Goal: Task Accomplishment & Management: Use online tool/utility

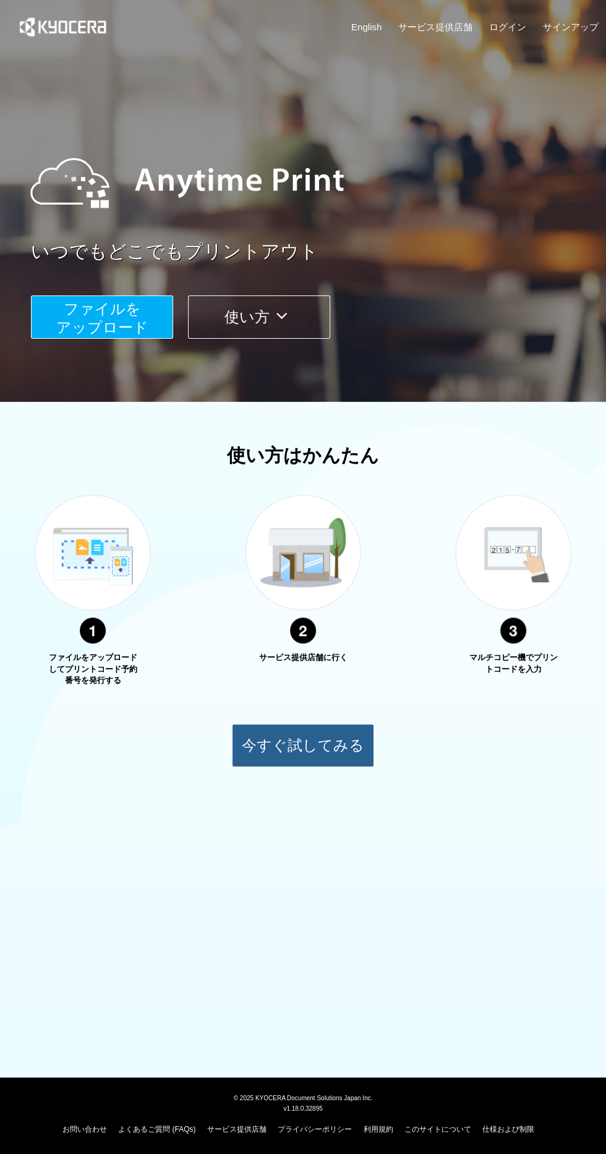
click at [258, 754] on button "今すぐ試してみる" at bounding box center [303, 745] width 142 height 43
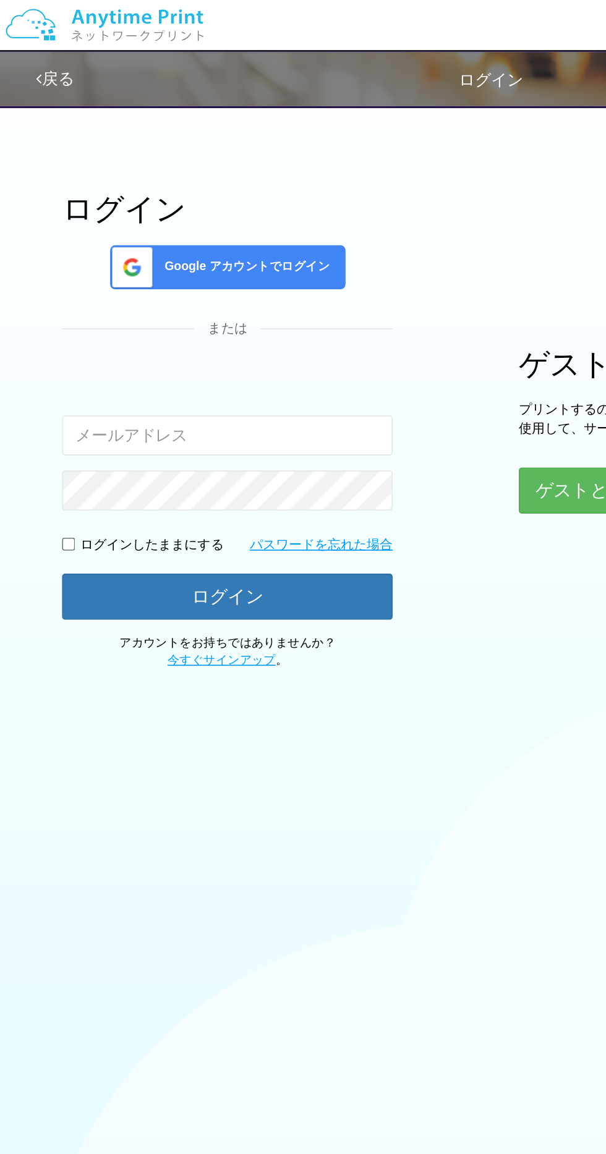
type input "[EMAIL_ADDRESS][DOMAIN_NAME]"
click at [83, 167] on span at bounding box center [79, 165] width 31 height 26
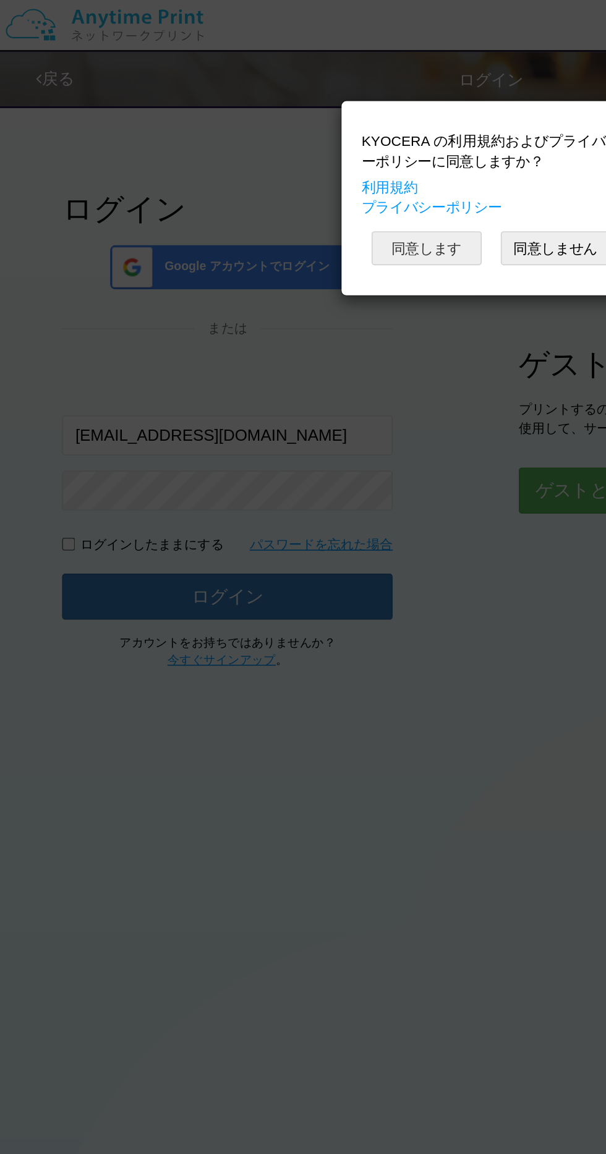
click at [252, 152] on button "同意します" at bounding box center [263, 153] width 68 height 21
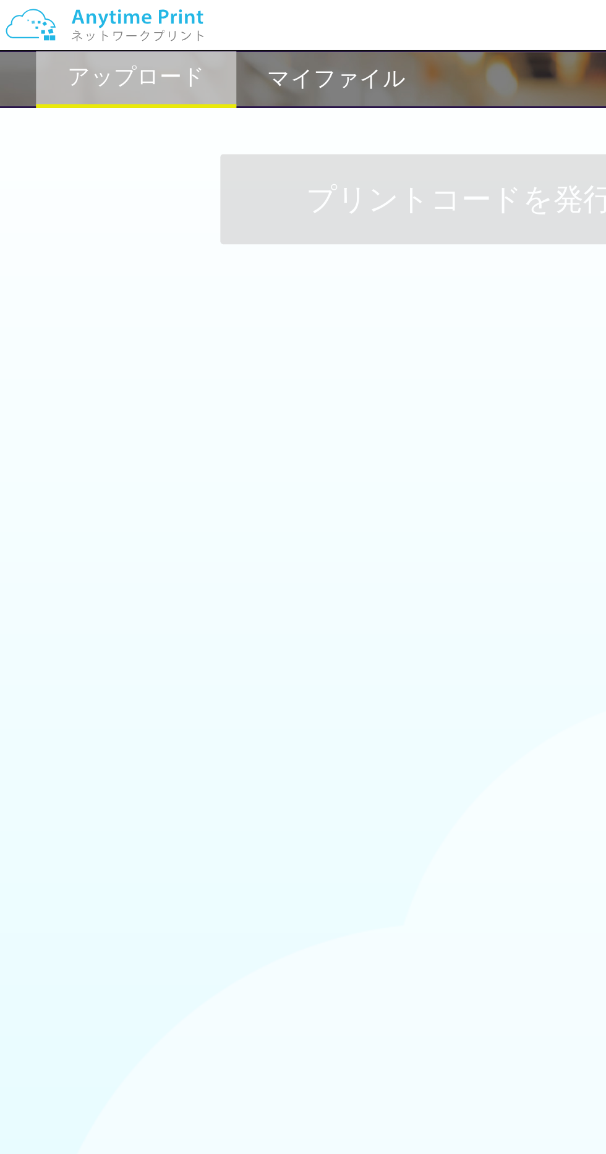
click at [91, 151] on div "プリントコードを発行する" at bounding box center [303, 123] width 606 height 130
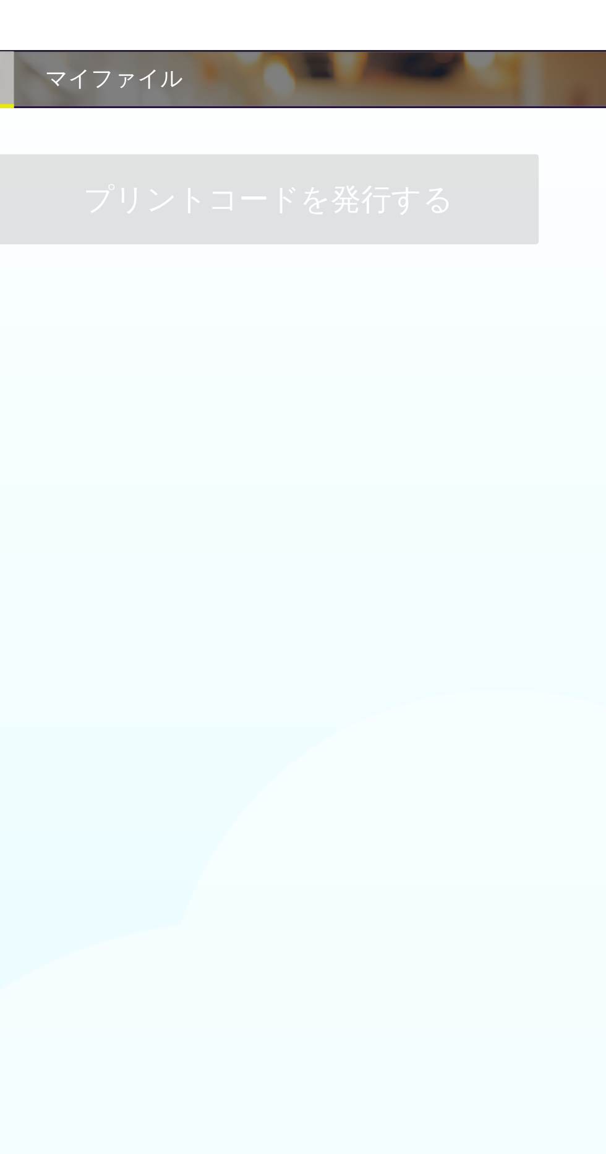
click at [206, 46] on h2 "マイファイル" at bounding box center [207, 48] width 85 height 15
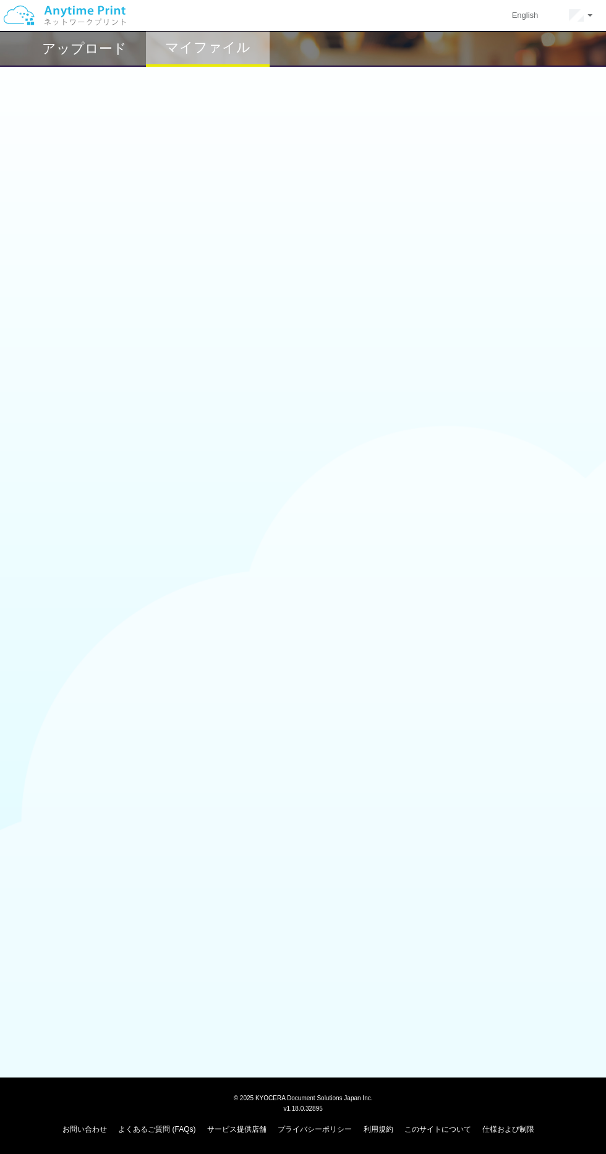
click at [52, 62] on div "アップロード" at bounding box center [84, 49] width 124 height 36
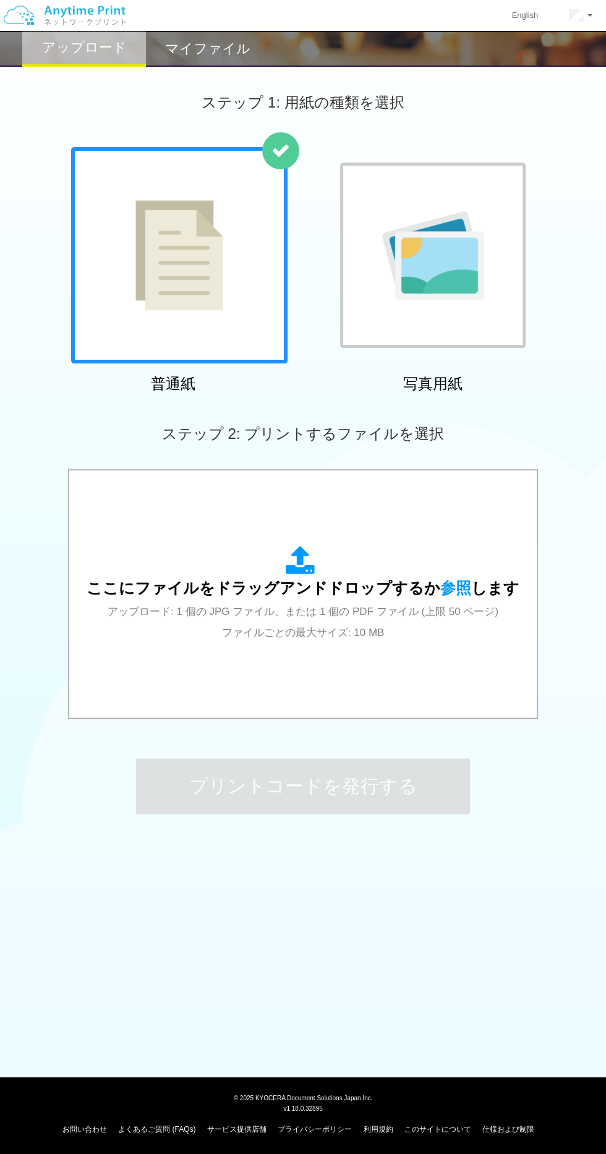
click at [126, 244] on div at bounding box center [179, 255] width 216 height 216
click at [440, 591] on span "参照" at bounding box center [455, 587] width 31 height 17
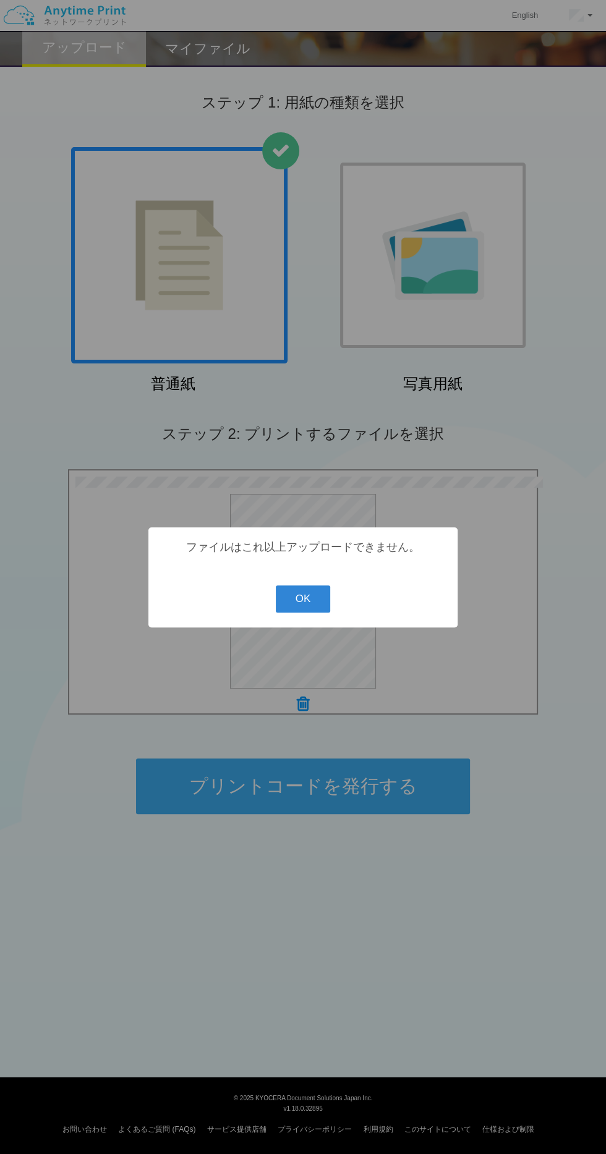
click at [324, 600] on button "OK" at bounding box center [303, 598] width 55 height 27
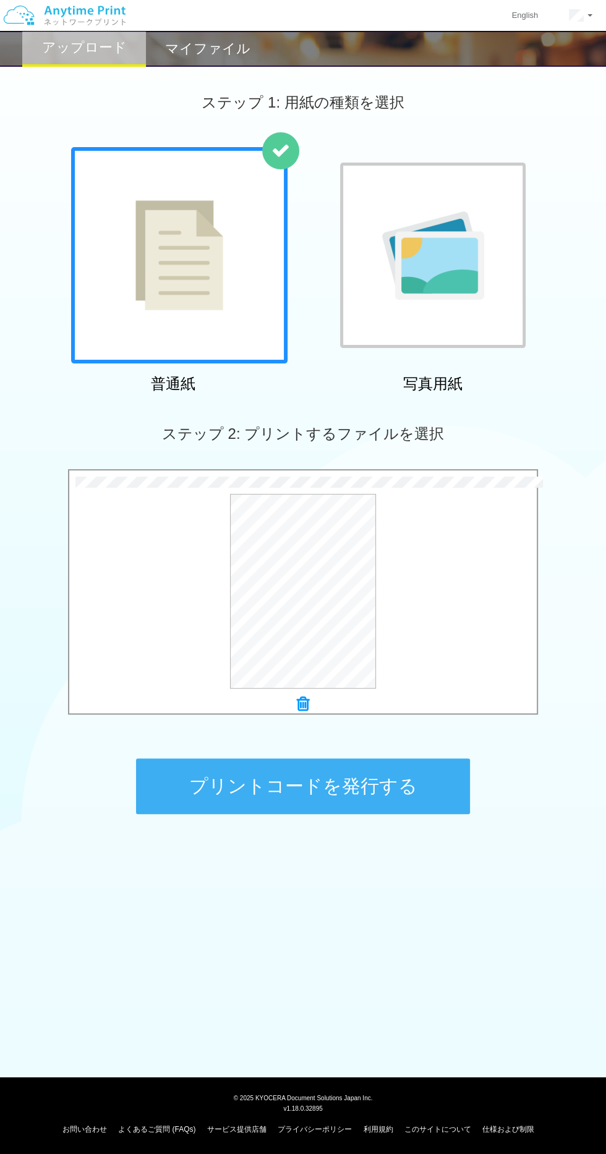
click at [422, 773] on button "プリントコードを発行する" at bounding box center [303, 786] width 334 height 56
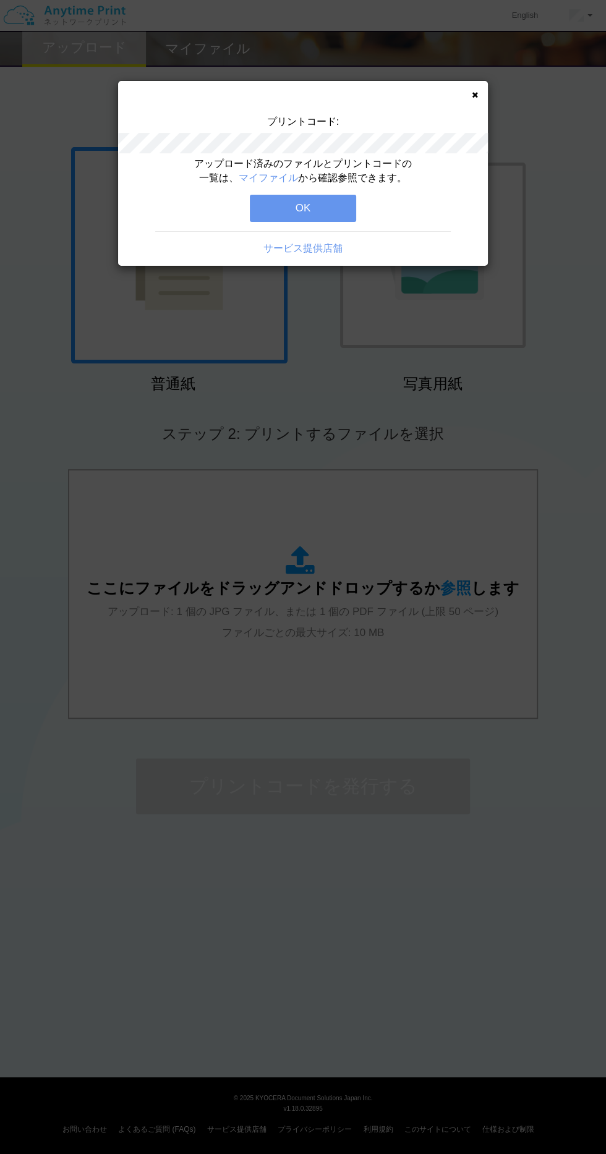
click at [325, 208] on button "OK" at bounding box center [303, 208] width 106 height 27
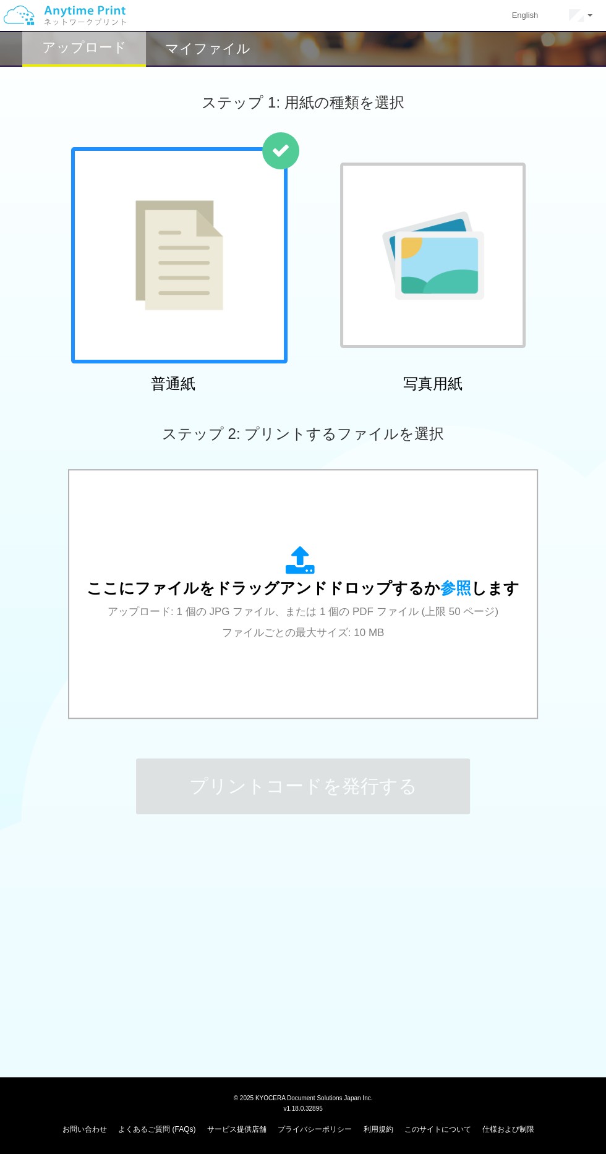
click at [344, 593] on span "ここにファイルをドラッグアンドドロップするか 参照 します" at bounding box center [303, 587] width 433 height 17
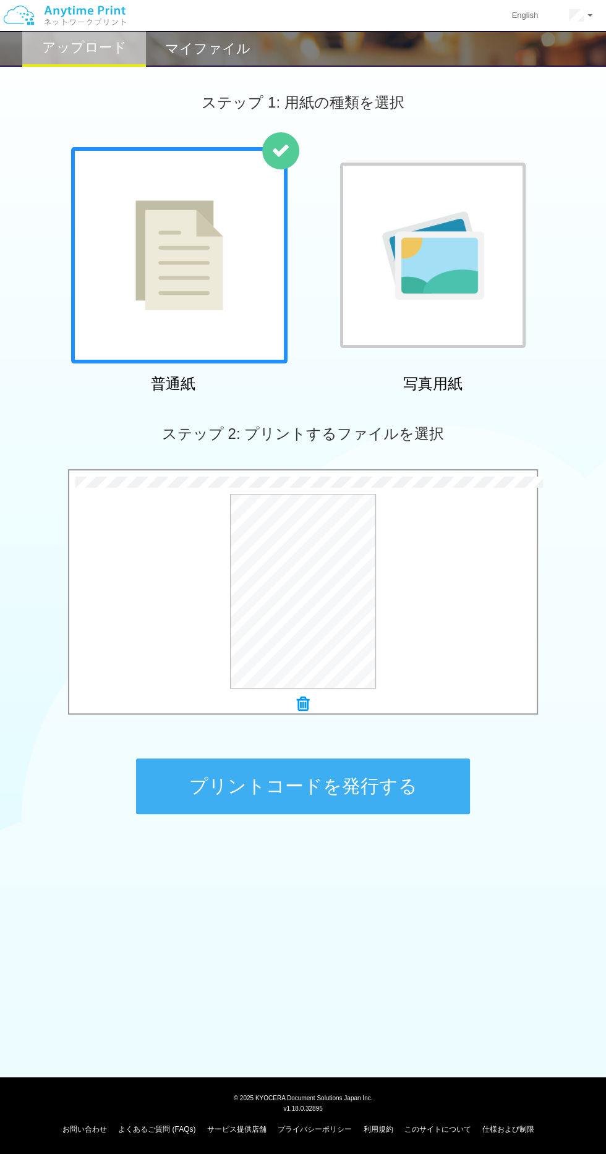
click at [410, 784] on button "プリントコードを発行する" at bounding box center [303, 786] width 334 height 56
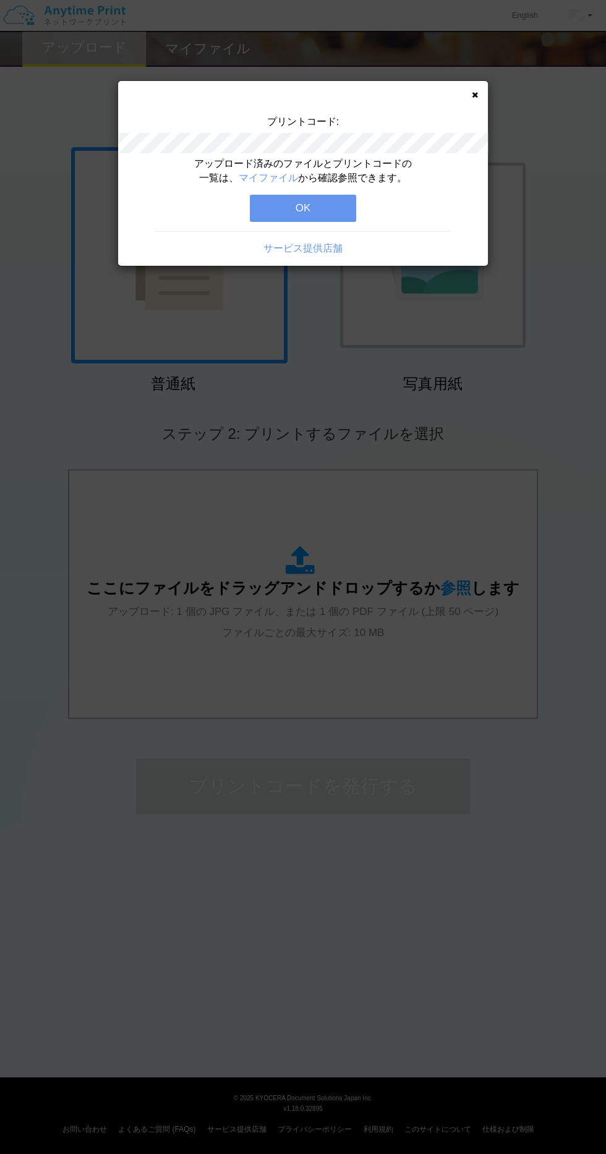
click at [327, 195] on button "OK" at bounding box center [303, 208] width 106 height 27
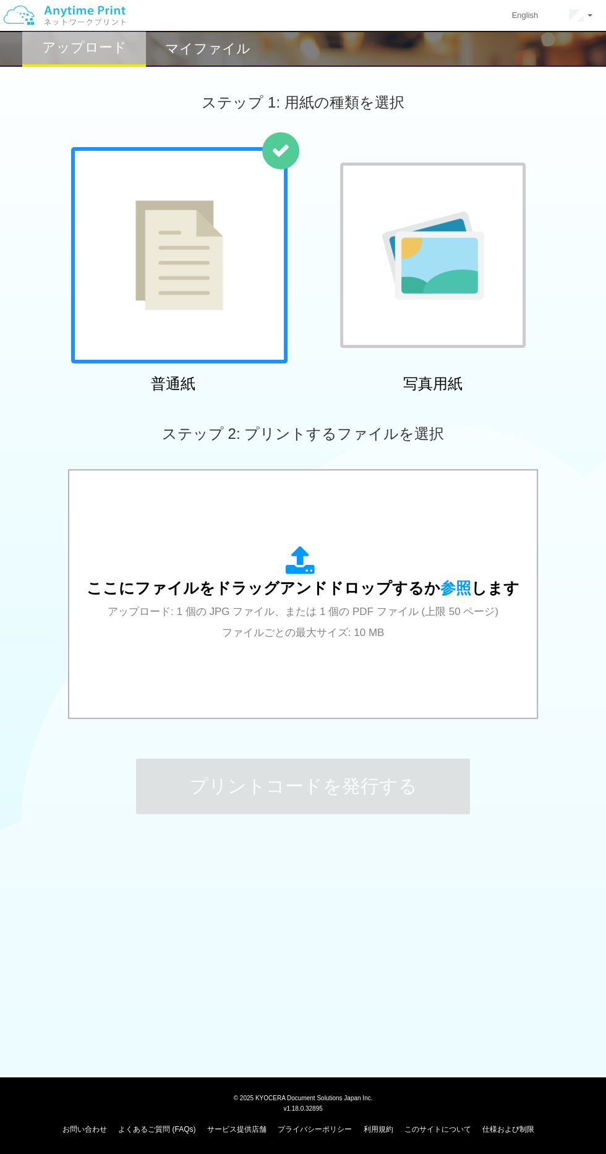
click at [367, 620] on div "ここにファイルをドラッグアンドドロップするか 参照 します アップロード: 1 個の JPG ファイル、または 1 個の PDF ファイル (上限 50 ペー…" at bounding box center [303, 594] width 433 height 96
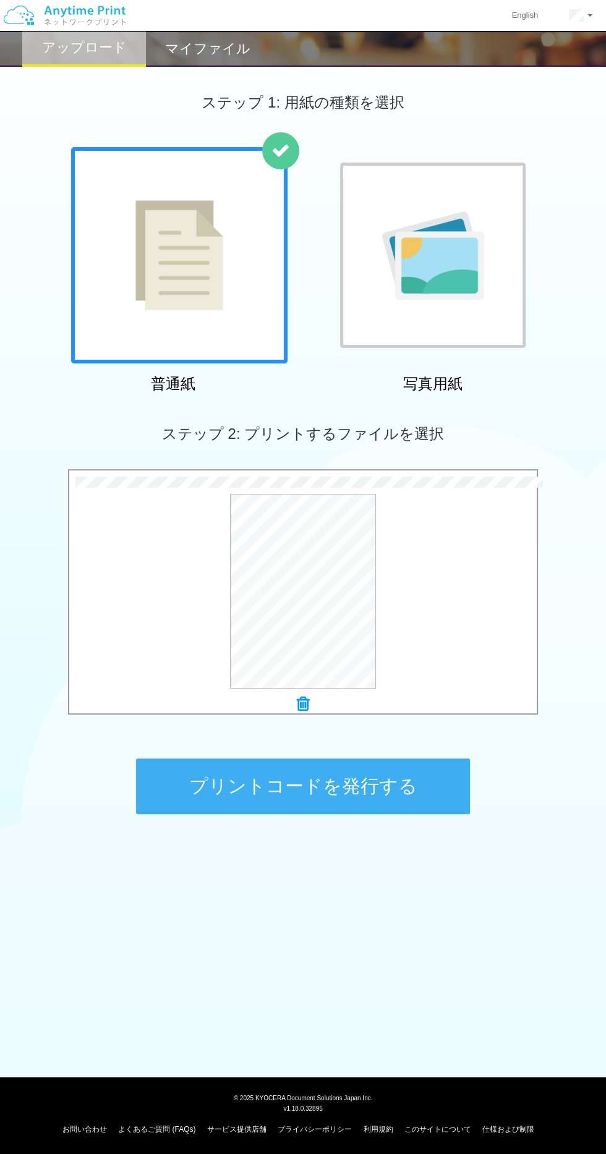
click at [443, 773] on button "プリントコードを発行する" at bounding box center [303, 786] width 334 height 56
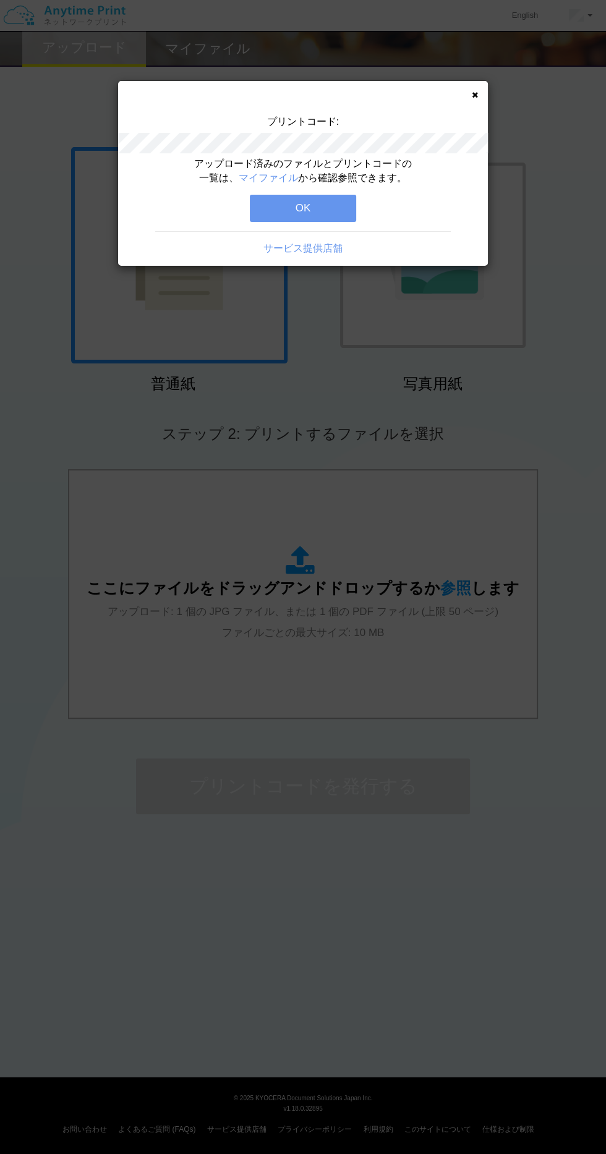
click at [284, 202] on button "OK" at bounding box center [303, 208] width 106 height 27
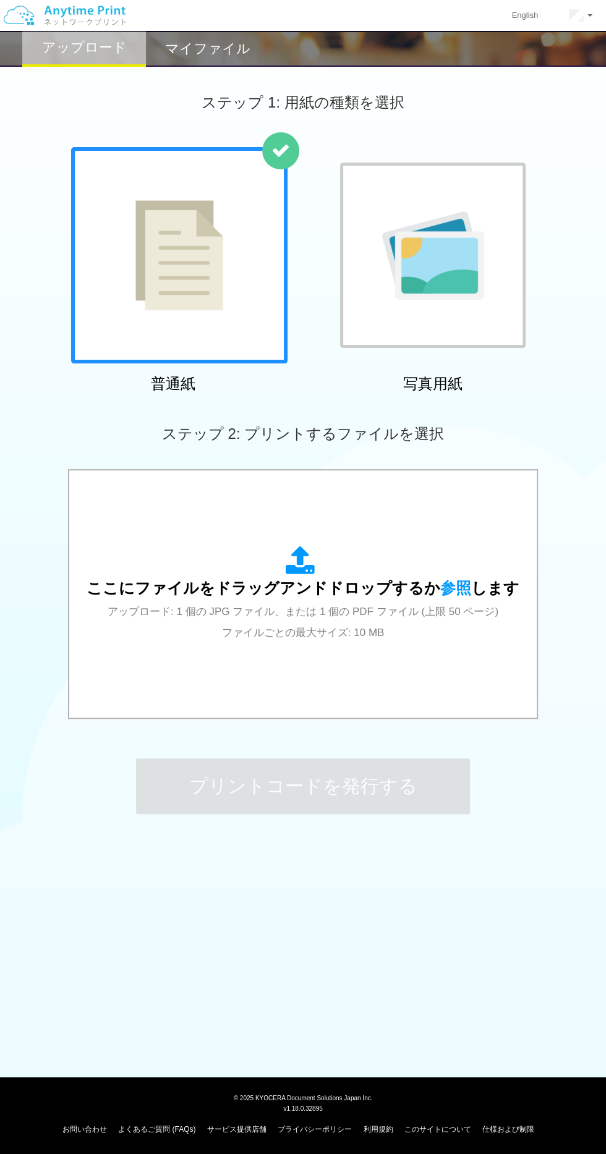
click at [193, 597] on span "ここにファイルをドラッグアンドドロップするか 参照 します" at bounding box center [303, 587] width 433 height 17
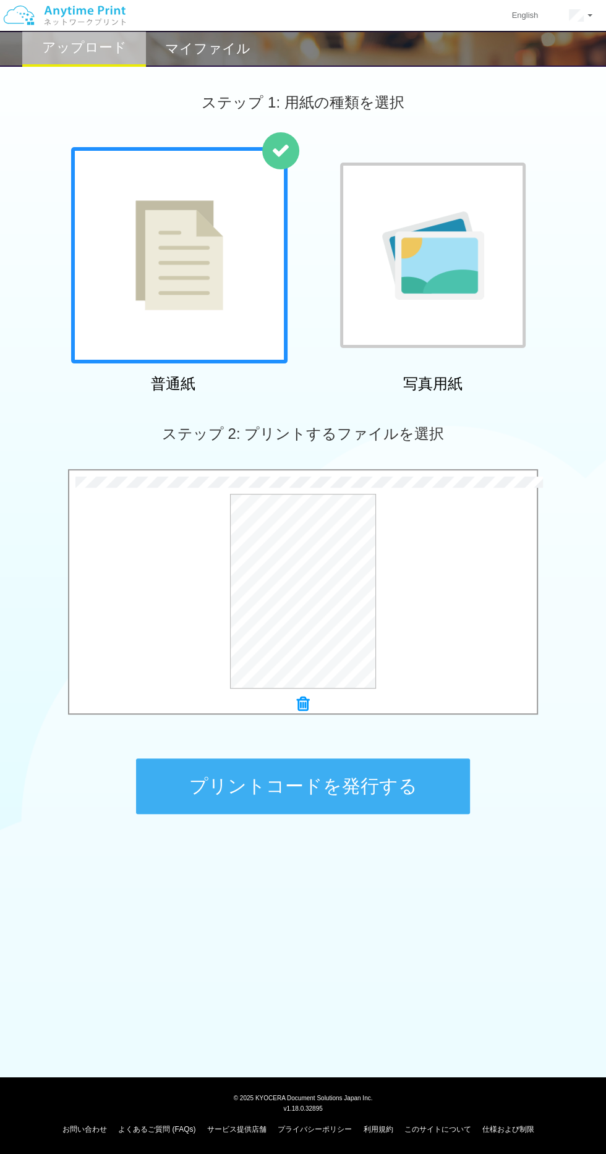
click at [429, 789] on button "プリントコードを発行する" at bounding box center [303, 786] width 334 height 56
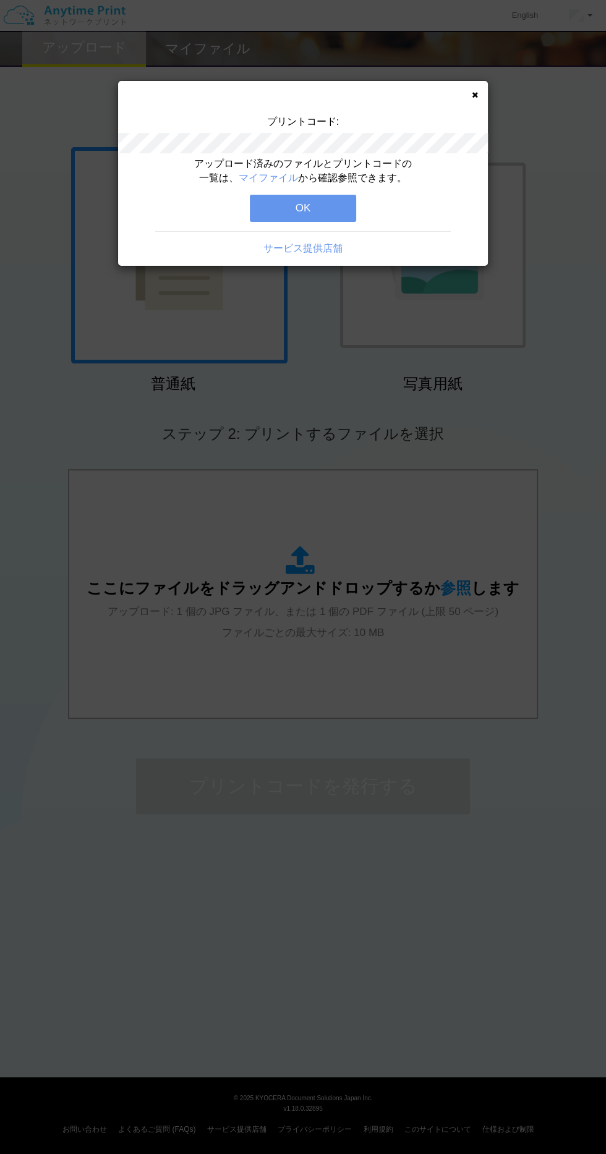
click at [320, 205] on button "OK" at bounding box center [303, 208] width 106 height 27
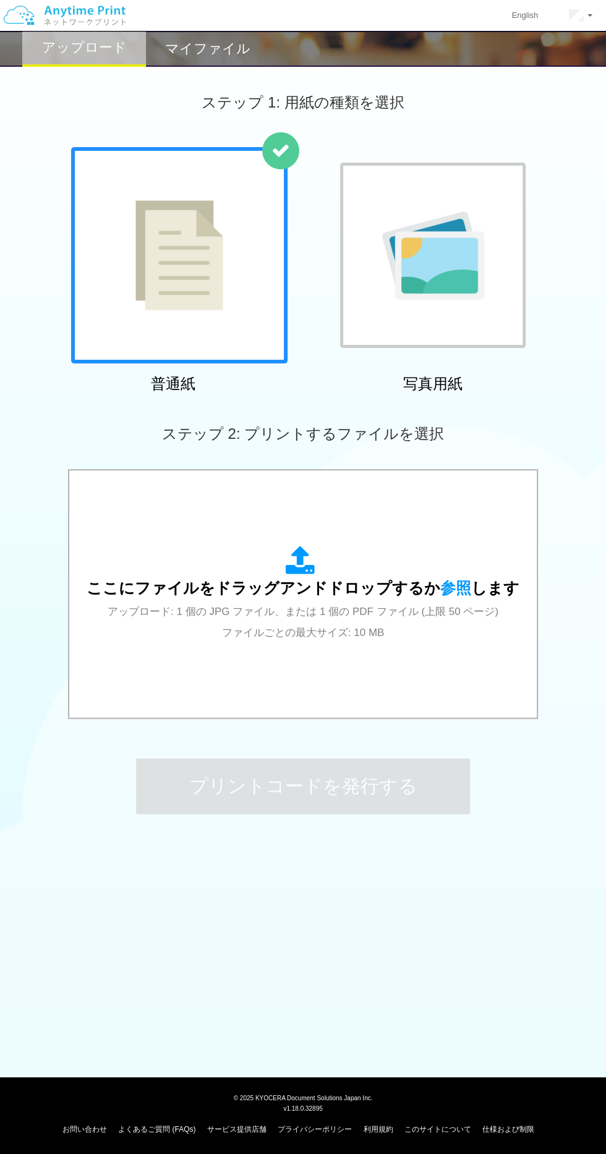
click at [386, 577] on div "ここにファイルをドラッグアンドドロップするか 参照 します アップロード: 1 個の JPG ファイル、または 1 個の PDF ファイル (上限 50 ペー…" at bounding box center [303, 594] width 433 height 96
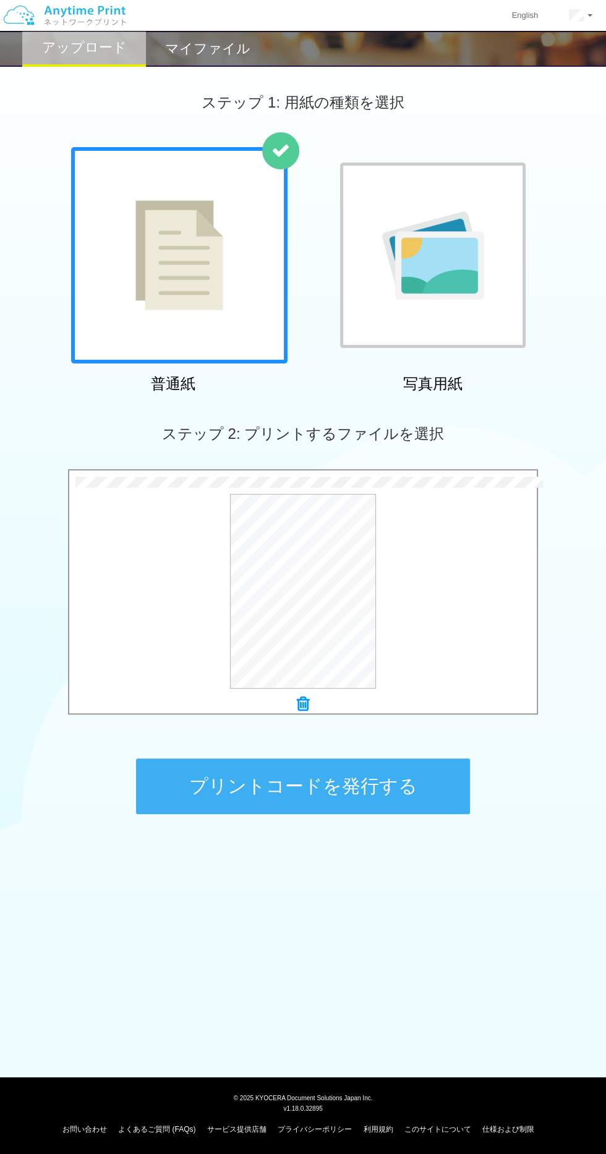
click at [380, 767] on button "プリントコードを発行する" at bounding box center [303, 786] width 334 height 56
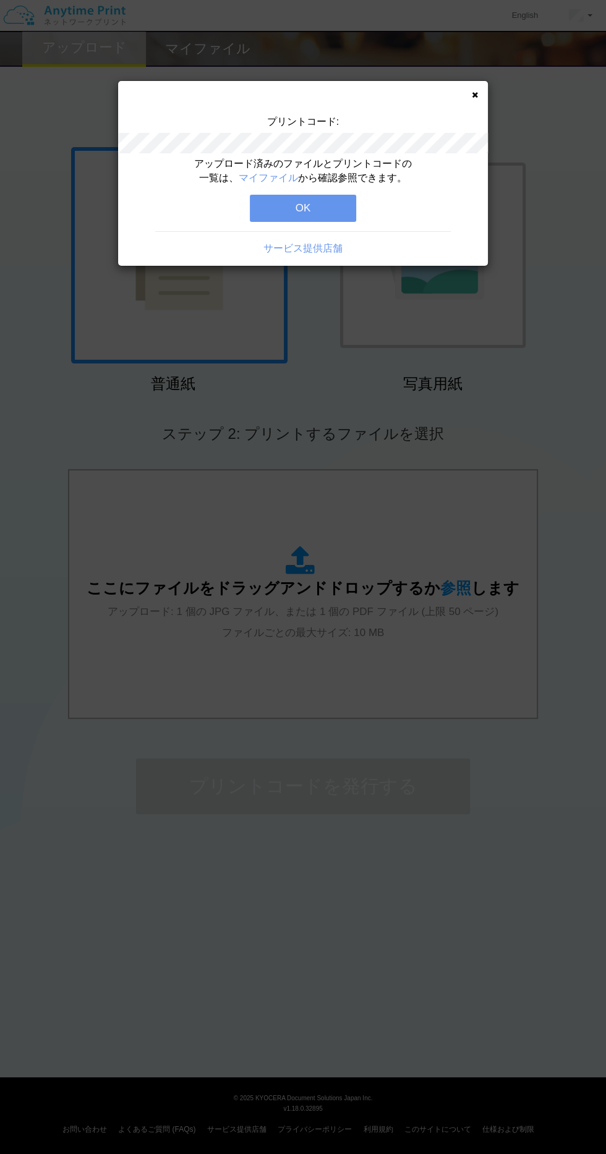
click at [326, 211] on button "OK" at bounding box center [303, 208] width 106 height 27
